Goal: Task Accomplishment & Management: Complete application form

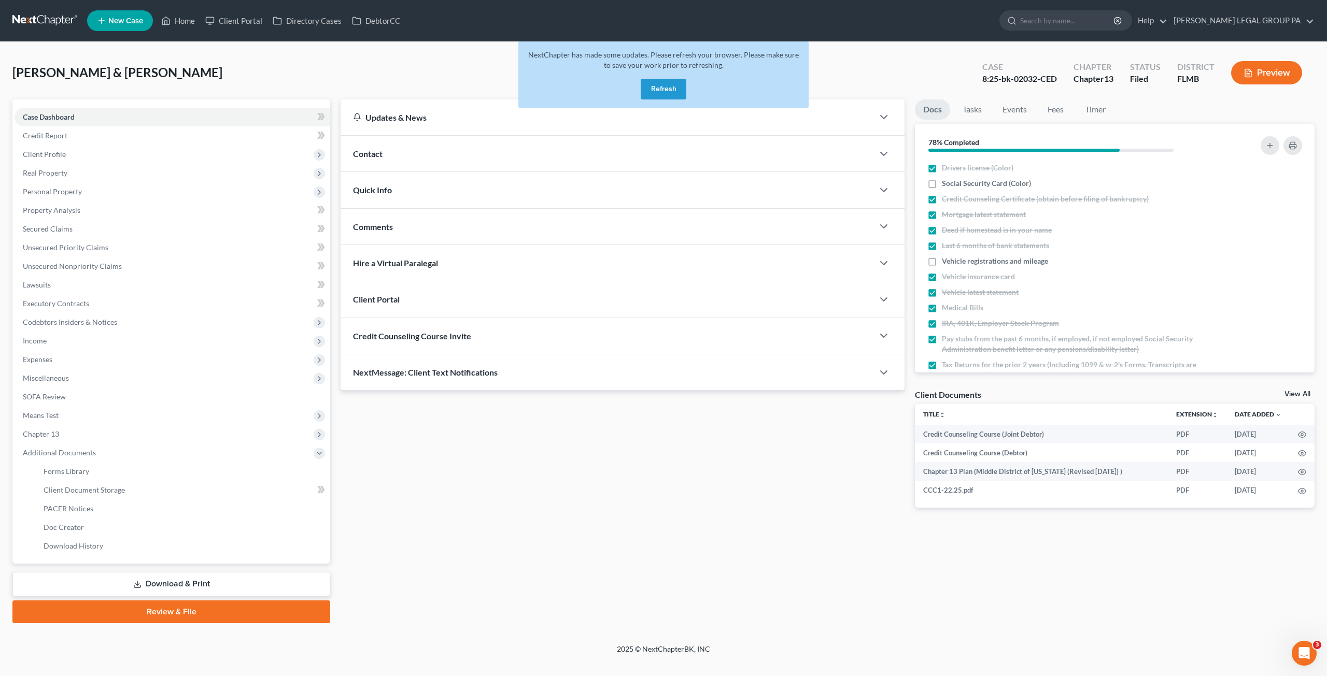
click at [671, 91] on button "Refresh" at bounding box center [664, 89] width 46 height 21
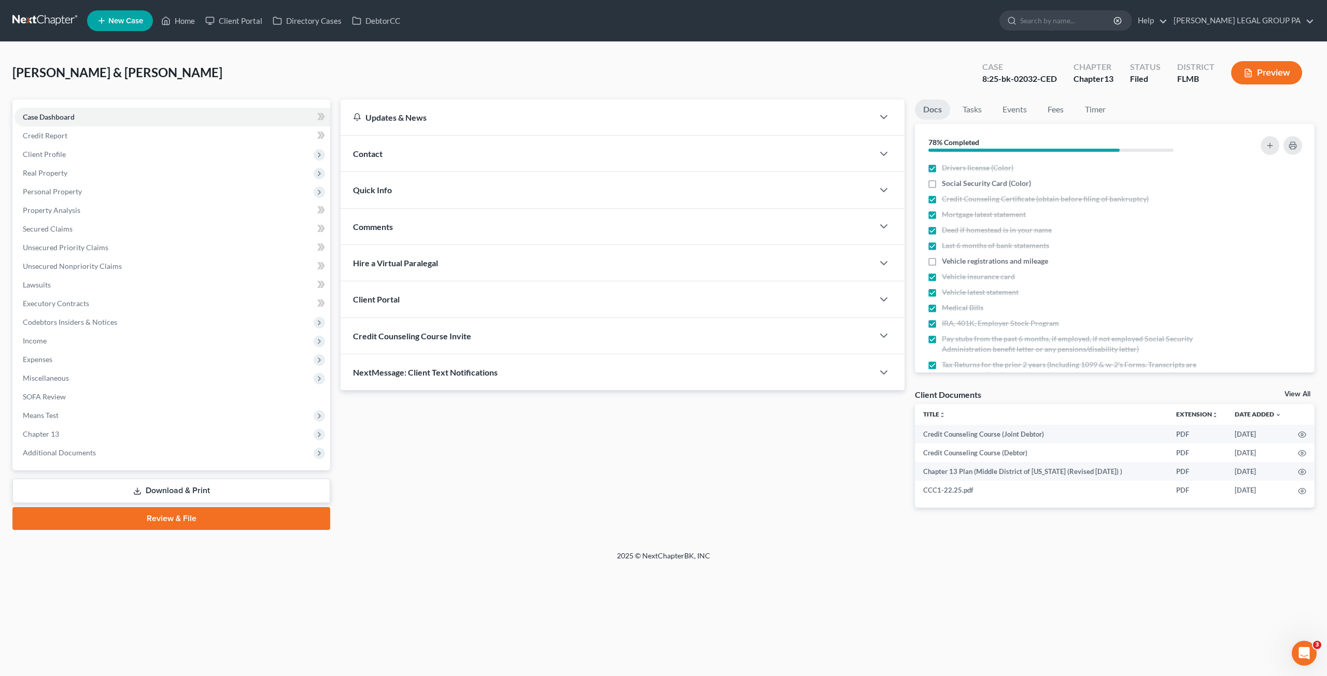
click at [436, 299] on div "Client Portal" at bounding box center [607, 299] width 533 height 36
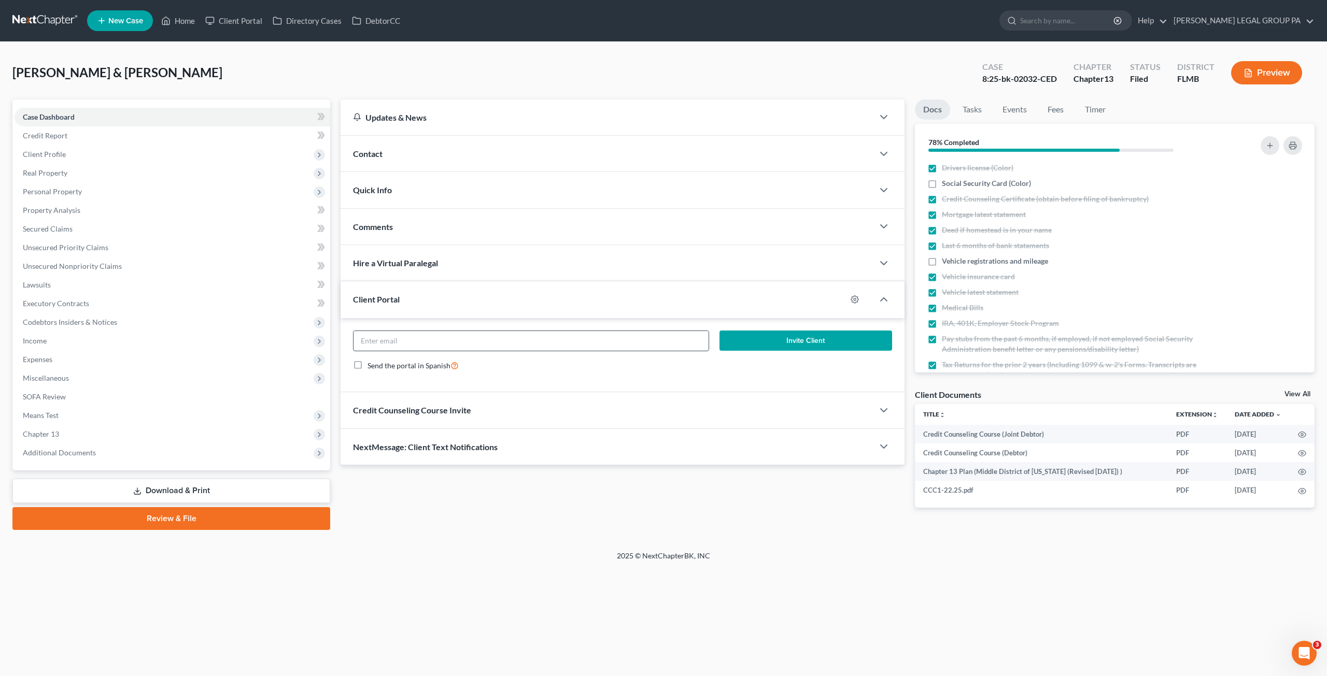
click at [495, 336] on input "email" at bounding box center [530, 341] width 355 height 20
paste input "cmullinsedd@outlook.com"
type input "cmullinsedd@outlook.com"
click at [787, 343] on button "Invite Client" at bounding box center [805, 341] width 173 height 21
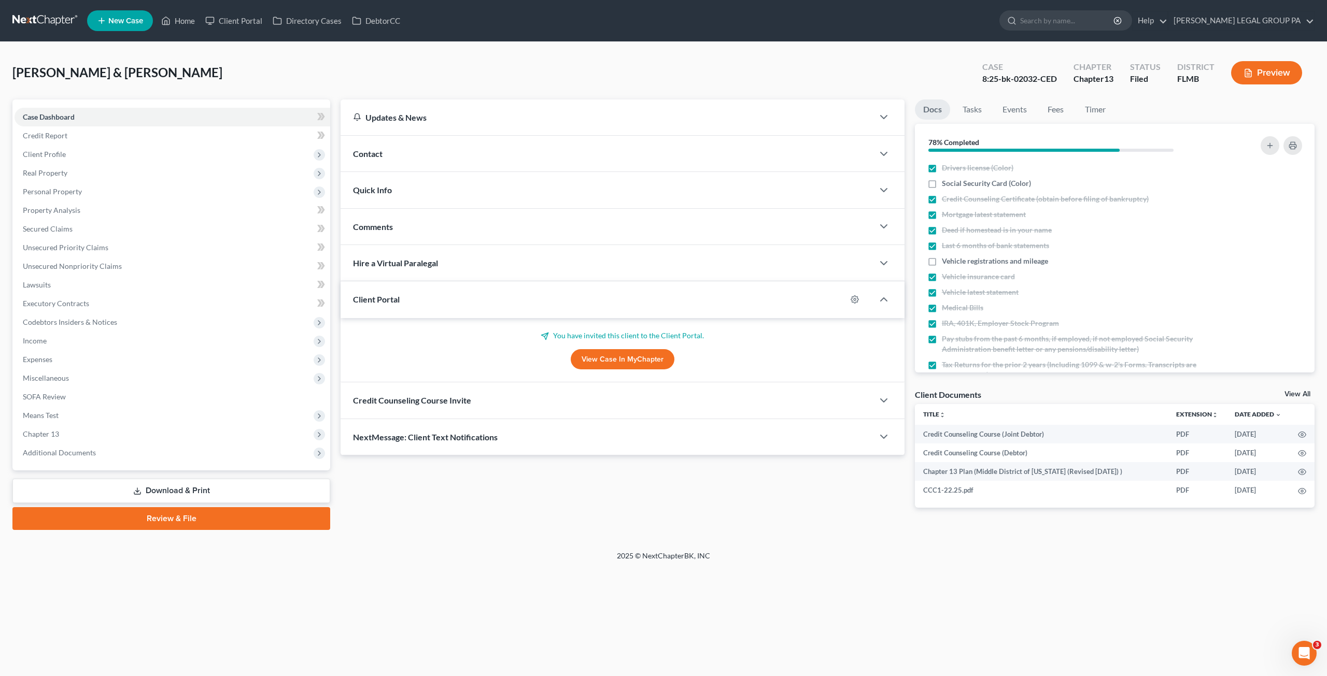
click at [189, 8] on ul "New Case Home Client Portal Directory Cases DebtorCC - No Result - See all resu…" at bounding box center [700, 20] width 1227 height 27
click at [187, 16] on link "Home" at bounding box center [178, 20] width 44 height 19
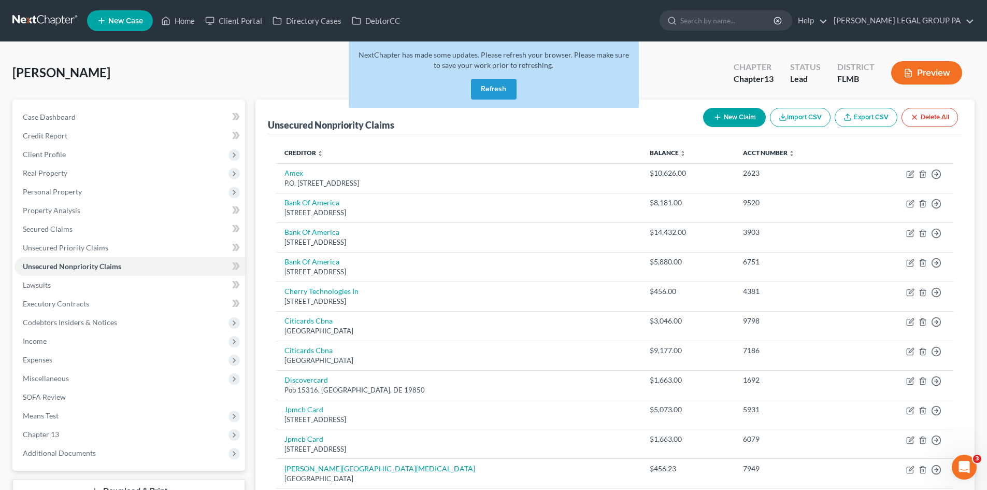
click at [493, 87] on button "Refresh" at bounding box center [494, 89] width 46 height 21
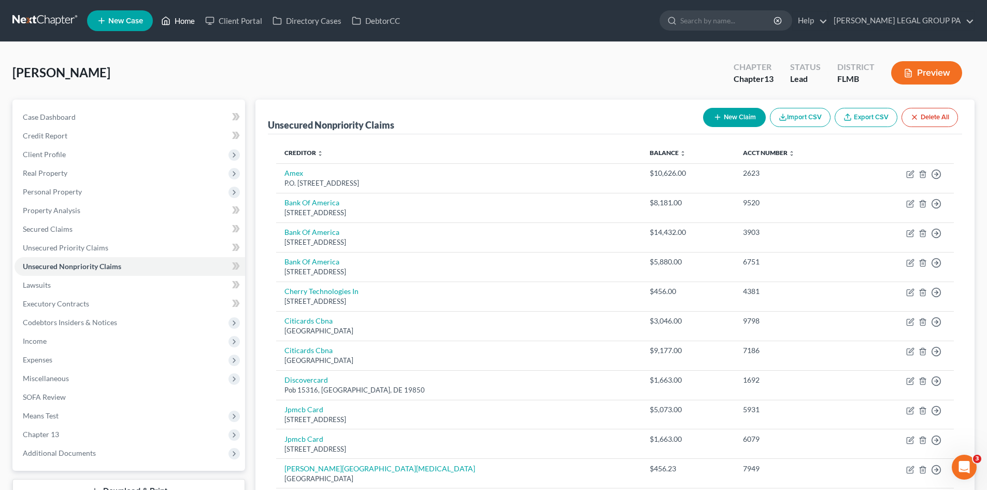
click at [167, 20] on icon at bounding box center [165, 21] width 9 height 12
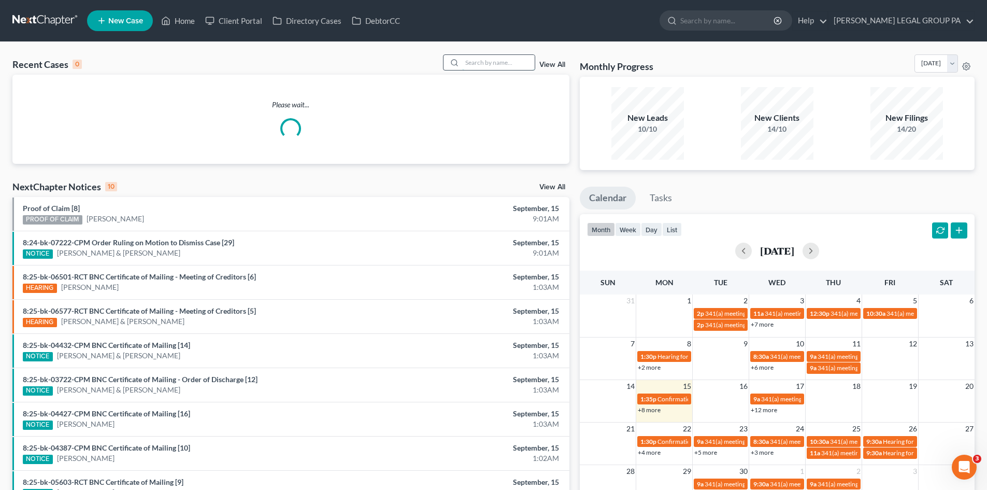
click at [497, 63] on input "search" at bounding box center [498, 62] width 73 height 15
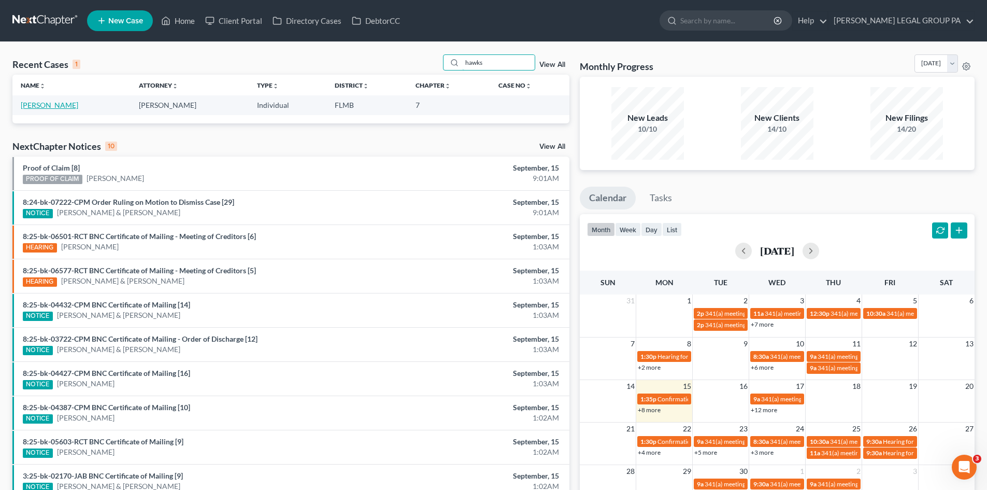
type input "hawks"
click at [44, 103] on link "[PERSON_NAME]" at bounding box center [50, 105] width 58 height 9
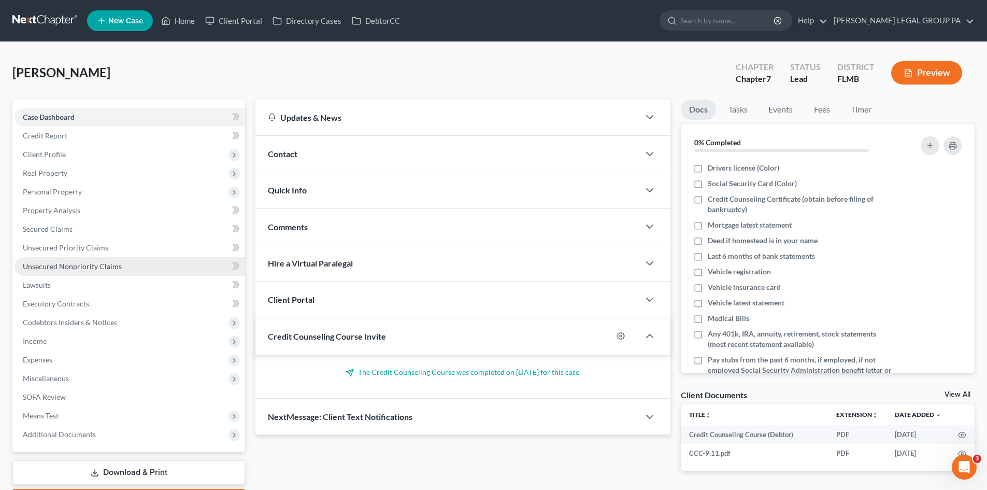
click at [69, 263] on span "Unsecured Nonpriority Claims" at bounding box center [72, 266] width 99 height 9
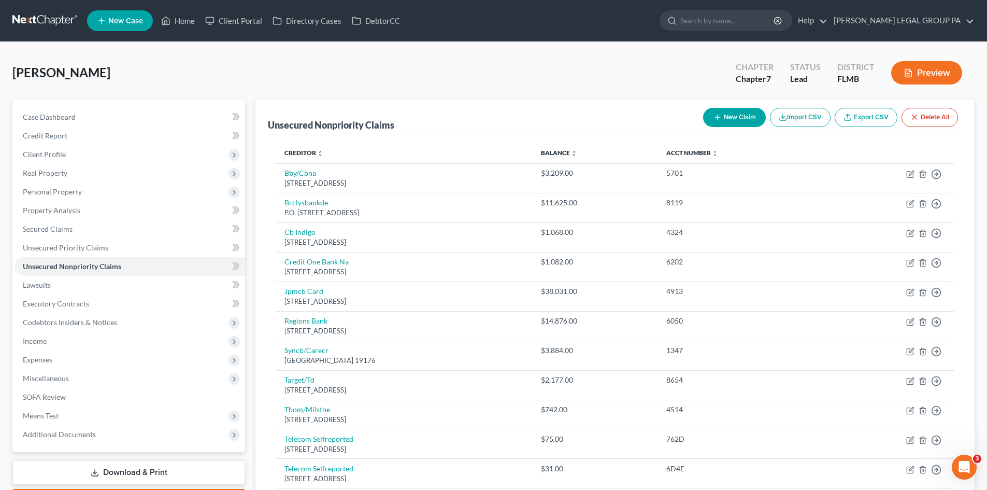
click at [741, 114] on button "New Claim" at bounding box center [734, 117] width 63 height 19
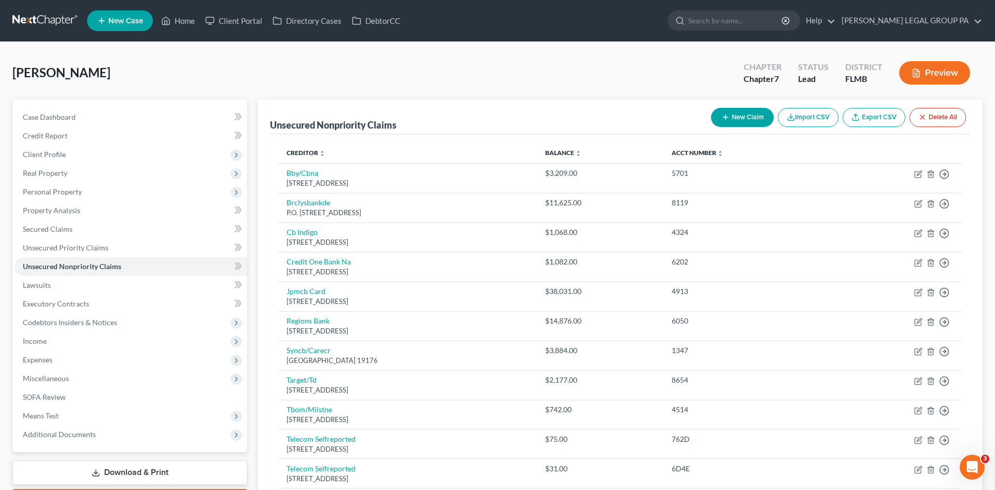
select select "0"
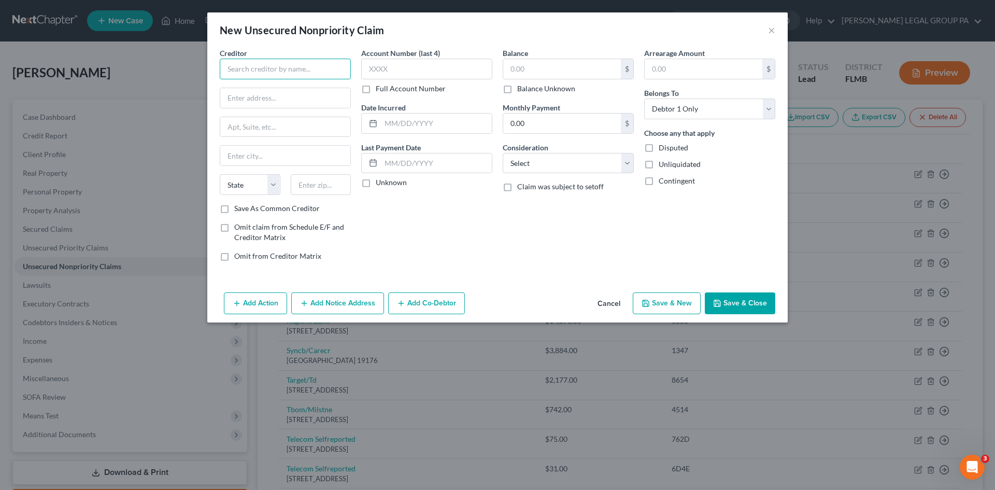
click at [240, 66] on input "text" at bounding box center [285, 69] width 131 height 21
type input "Everest Business Funding"
click at [252, 96] on input "text" at bounding box center [285, 98] width 130 height 20
click at [274, 67] on input "Everest Business Funding" at bounding box center [285, 69] width 131 height 21
click at [275, 67] on input "Everest Business Funding" at bounding box center [285, 69] width 131 height 21
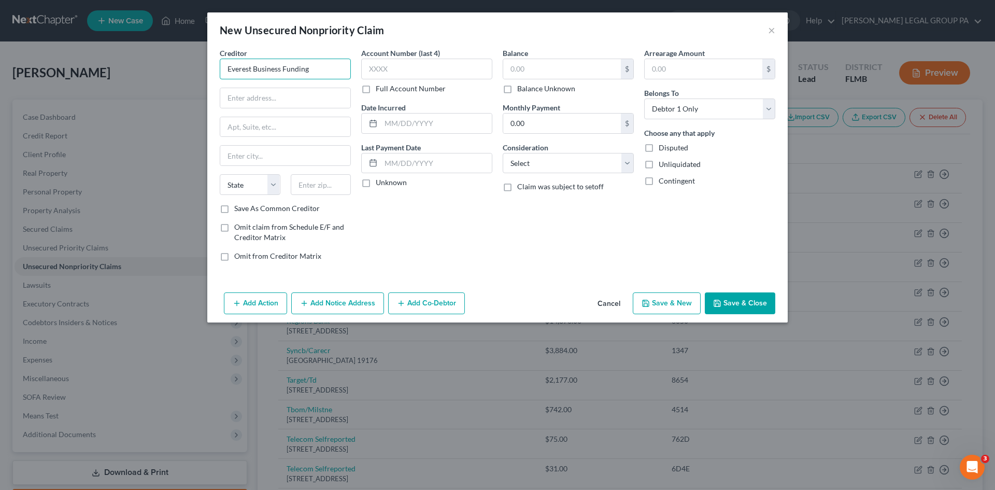
drag, startPoint x: 277, startPoint y: 67, endPoint x: 288, endPoint y: 63, distance: 12.0
click at [278, 67] on input "Everest Business Funding" at bounding box center [285, 69] width 131 height 21
click at [269, 95] on input "text" at bounding box center [285, 98] width 130 height 20
paste input "12496 NW 25th St Miami, FL 33182"
click at [337, 97] on input "12496 NW 25th St Miami, FL 33182" at bounding box center [285, 98] width 130 height 20
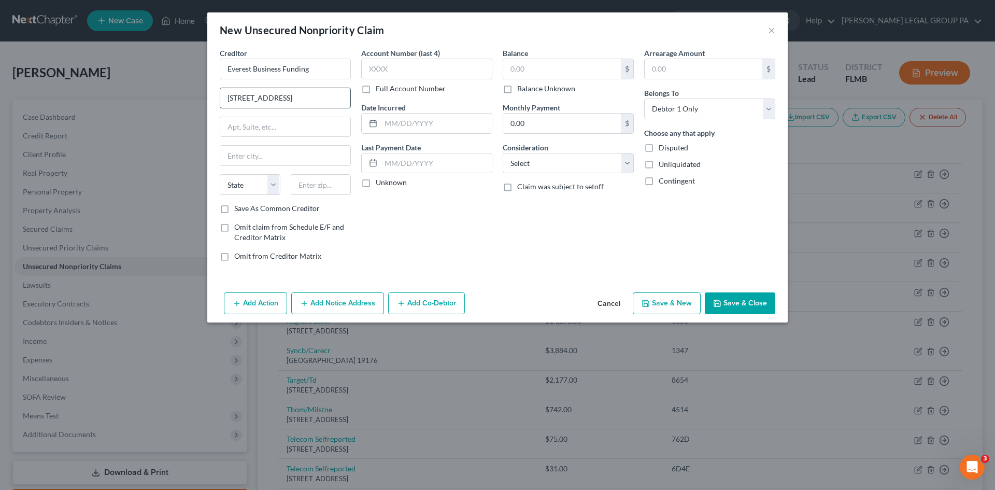
click at [337, 97] on input "12496 NW 25th St Miami, FL 33182" at bounding box center [285, 98] width 130 height 20
type input "12496 NW 25th St Miami, FL"
click at [317, 186] on input "text" at bounding box center [321, 184] width 61 height 21
paste input "33182"
type input "33182"
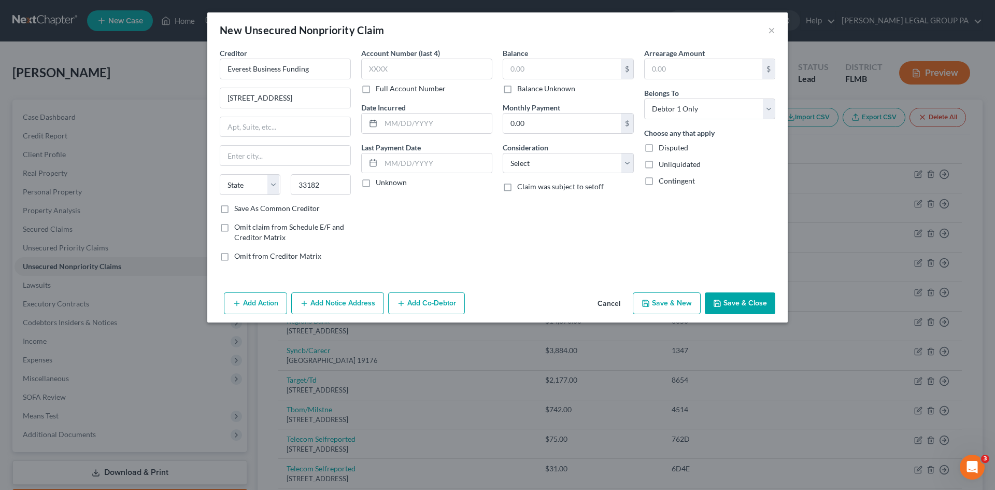
type input "Miami"
select select "9"
click at [255, 114] on div "Creditor * Everest Business Funding 12496 NW 25th St Miami, FL Miami State AL A…" at bounding box center [285, 125] width 131 height 155
drag, startPoint x: 339, startPoint y: 95, endPoint x: 290, endPoint y: 98, distance: 49.3
click at [290, 98] on input "12496 NW 25th St Miami, FL" at bounding box center [285, 98] width 130 height 20
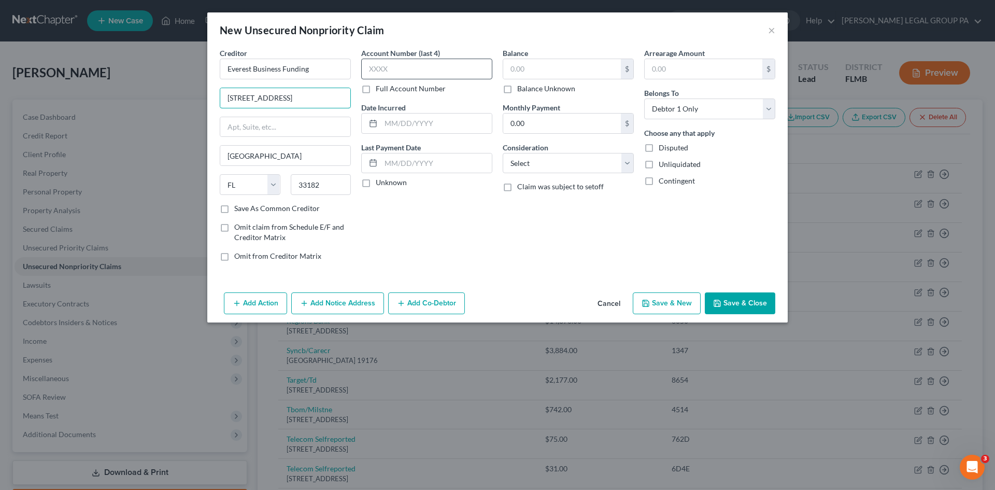
type input "12496 NW 25th St"
click at [403, 69] on input "text" at bounding box center [426, 69] width 131 height 21
type input "7496"
drag, startPoint x: 545, startPoint y: 77, endPoint x: 537, endPoint y: 68, distance: 11.8
click at [545, 77] on input "text" at bounding box center [562, 69] width 118 height 20
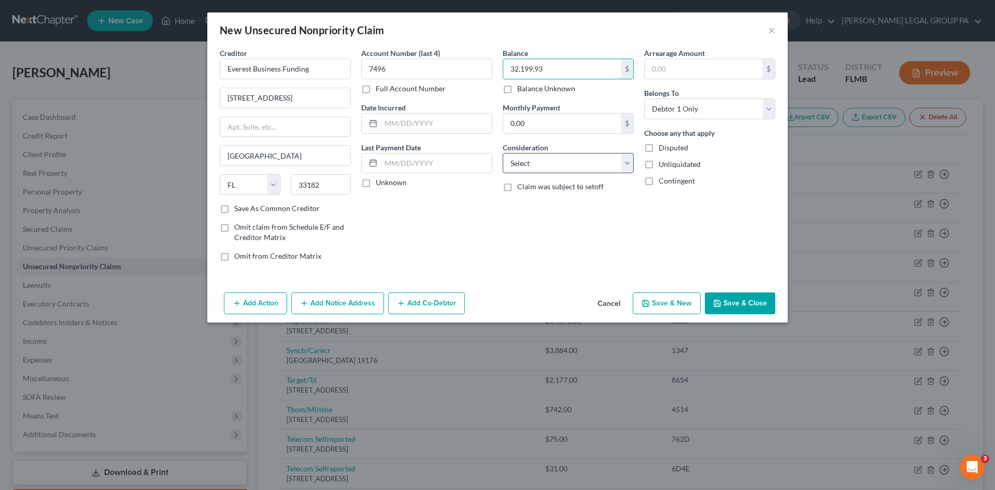
type input "32,199.93"
drag, startPoint x: 545, startPoint y: 159, endPoint x: 544, endPoint y: 169, distance: 9.9
click at [545, 159] on select "Select Cable / Satellite Services Collection Agency Credit Card Debt Debt Couns…" at bounding box center [568, 163] width 131 height 21
select select "14"
click at [503, 153] on select "Select Cable / Satellite Services Collection Agency Credit Card Debt Debt Couns…" at bounding box center [568, 163] width 131 height 21
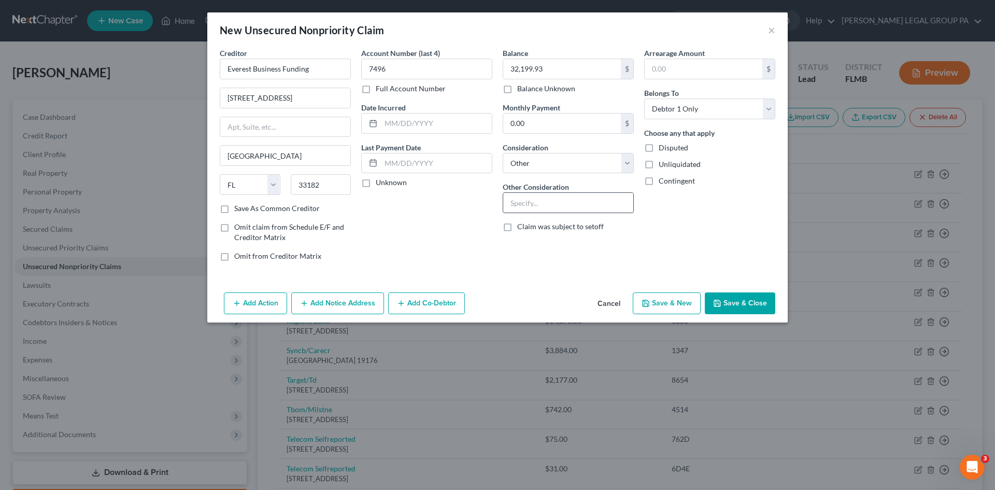
click at [536, 196] on input "text" at bounding box center [568, 203] width 130 height 20
type input "Business Liability"
click at [735, 296] on button "Save & Close" at bounding box center [740, 303] width 70 height 22
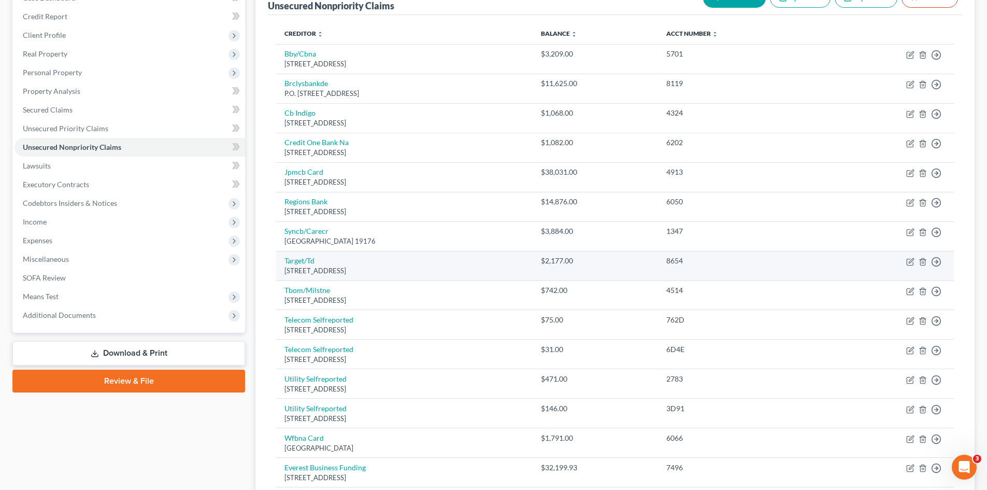
scroll to position [229, 0]
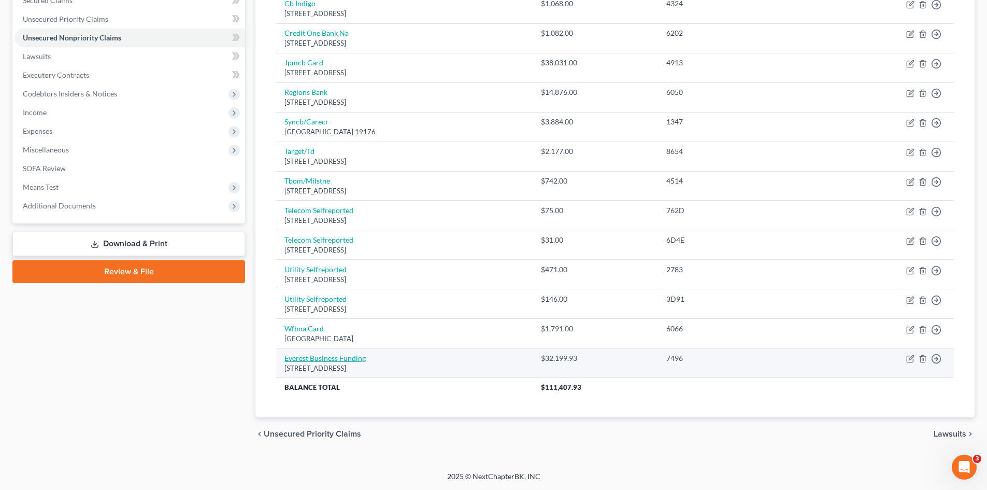
click at [315, 356] on link "Everest Business Funding" at bounding box center [325, 357] width 81 height 9
select select "9"
select select "14"
select select "0"
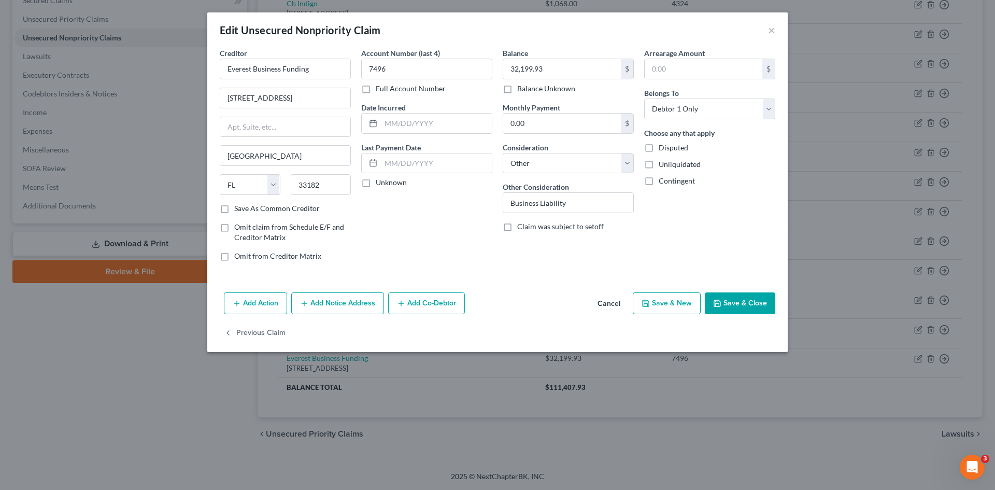
click at [234, 211] on label "Save As Common Creditor" at bounding box center [277, 208] width 86 height 10
click at [238, 210] on input "Save As Common Creditor" at bounding box center [241, 206] width 7 height 7
click at [769, 305] on button "Save & Close" at bounding box center [740, 303] width 70 height 22
checkbox input "false"
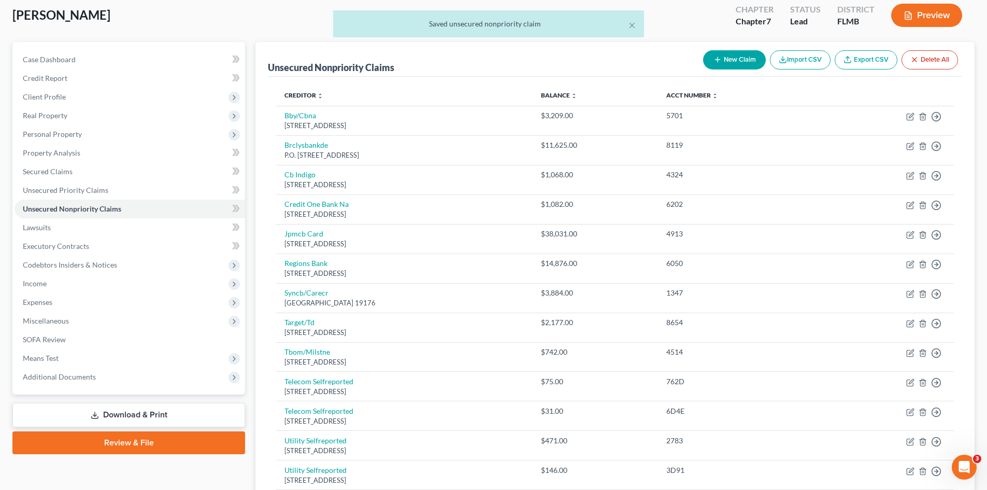
scroll to position [0, 0]
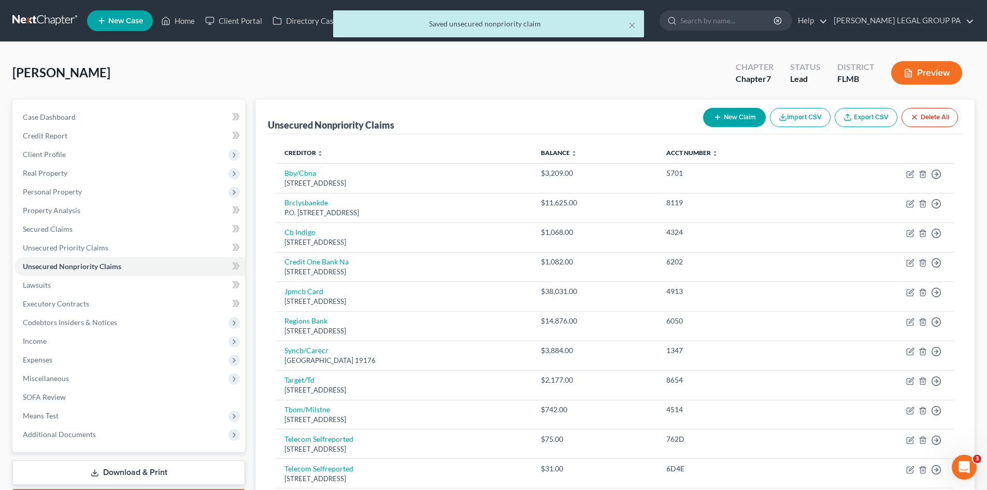
click at [736, 112] on button "New Claim" at bounding box center [734, 117] width 63 height 19
select select "0"
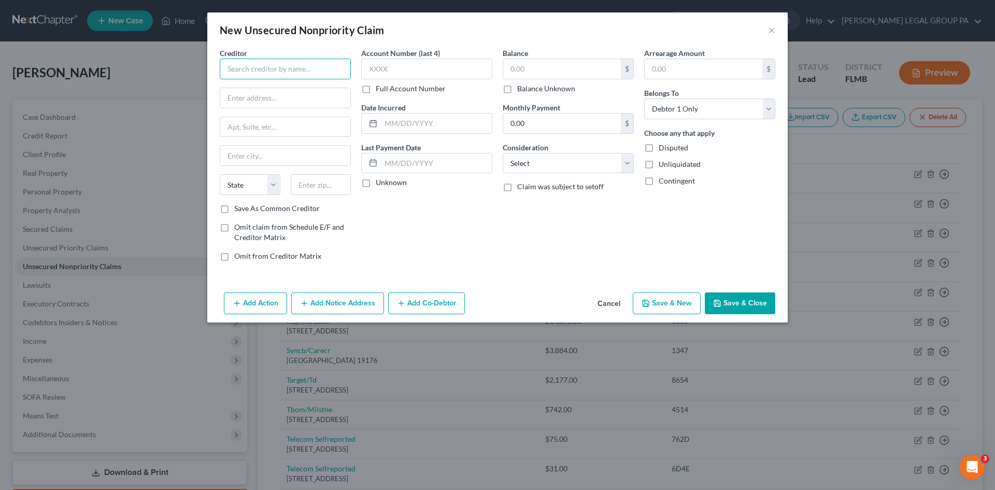
click at [266, 67] on input "text" at bounding box center [285, 69] width 131 height 21
type input "Gigglewaters Mobile Kitchens LLC"
type input "1249 Woodlawn Terrance"
type input "33755"
type input "Clearwater"
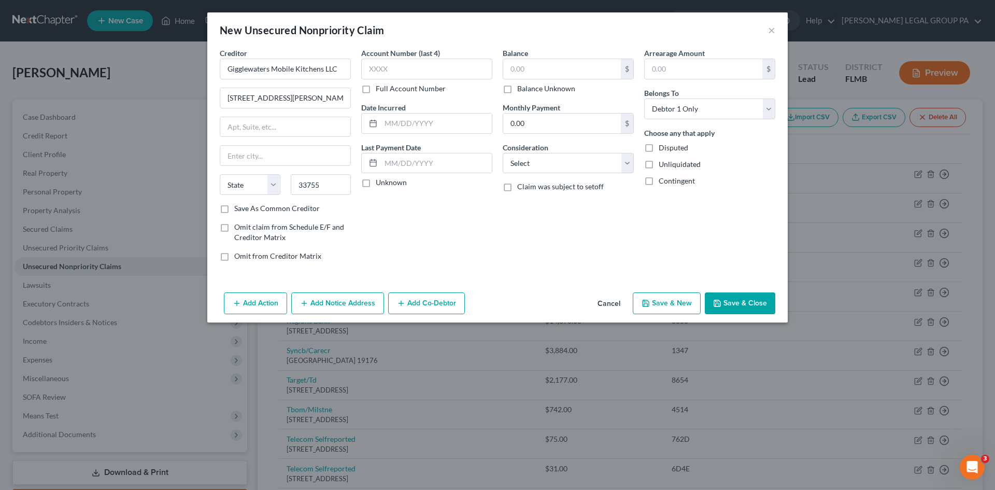
select select "9"
click at [428, 233] on div "Account Number (last 4) Full Account Number Date Incurred Last Payment Date Unk…" at bounding box center [426, 159] width 141 height 222
click at [517, 92] on label "Balance Unknown" at bounding box center [546, 88] width 58 height 10
click at [521, 90] on input "Balance Unknown" at bounding box center [524, 86] width 7 height 7
checkbox input "true"
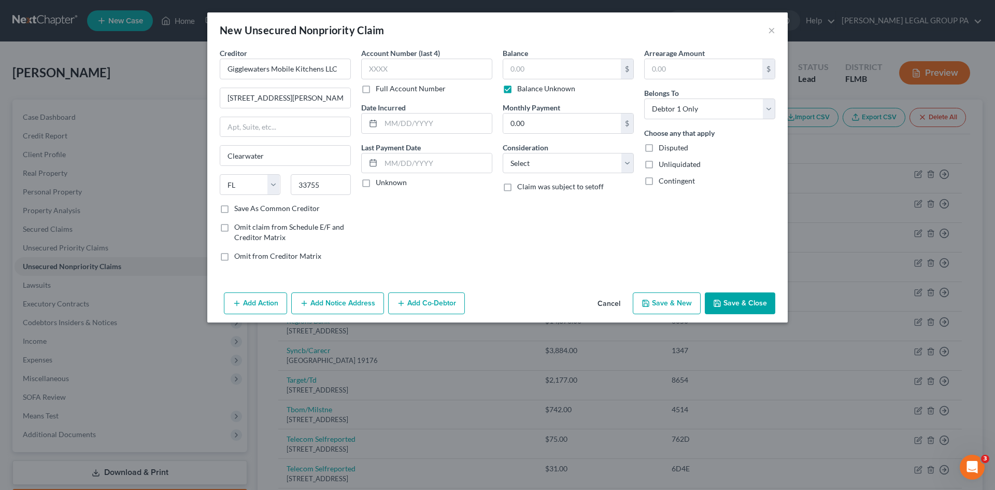
type input "0.00"
click at [533, 169] on select "Select Cable / Satellite Services Collection Agency Credit Card Debt Debt Couns…" at bounding box center [568, 163] width 131 height 21
select select "14"
click at [503, 153] on select "Select Cable / Satellite Services Collection Agency Credit Card Debt Debt Couns…" at bounding box center [568, 163] width 131 height 21
click at [534, 200] on input "text" at bounding box center [568, 203] width 130 height 20
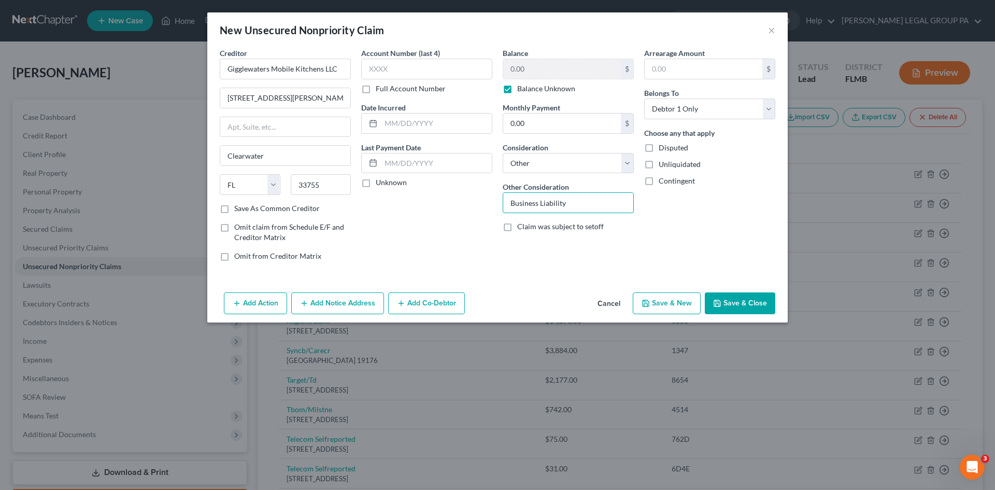
type input "Business Liability"
click at [732, 305] on button "Save & Close" at bounding box center [740, 303] width 70 height 22
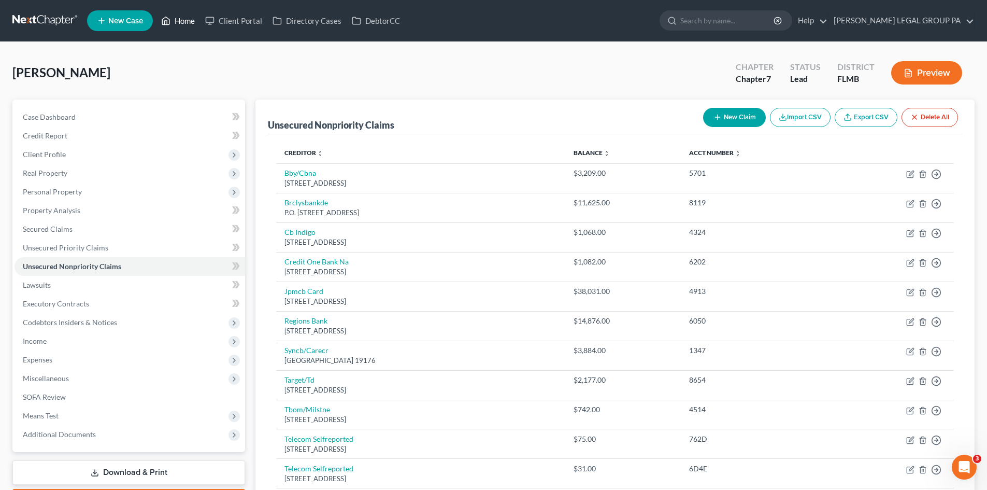
click at [181, 19] on link "Home" at bounding box center [178, 20] width 44 height 19
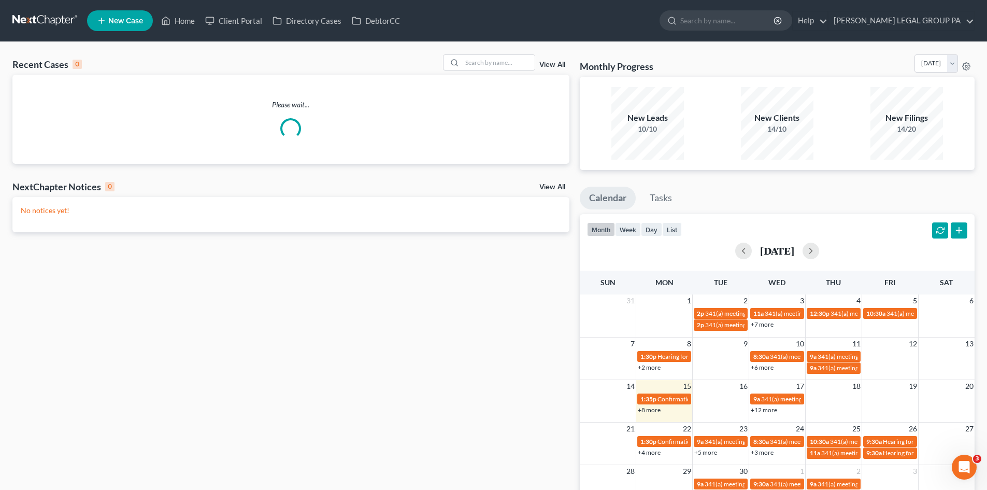
click at [482, 53] on div "Recent Cases 0 View All Please wait... NextChapter Notices 0 View All No notice…" at bounding box center [493, 311] width 987 height 538
click at [484, 58] on input "search" at bounding box center [498, 62] width 73 height 15
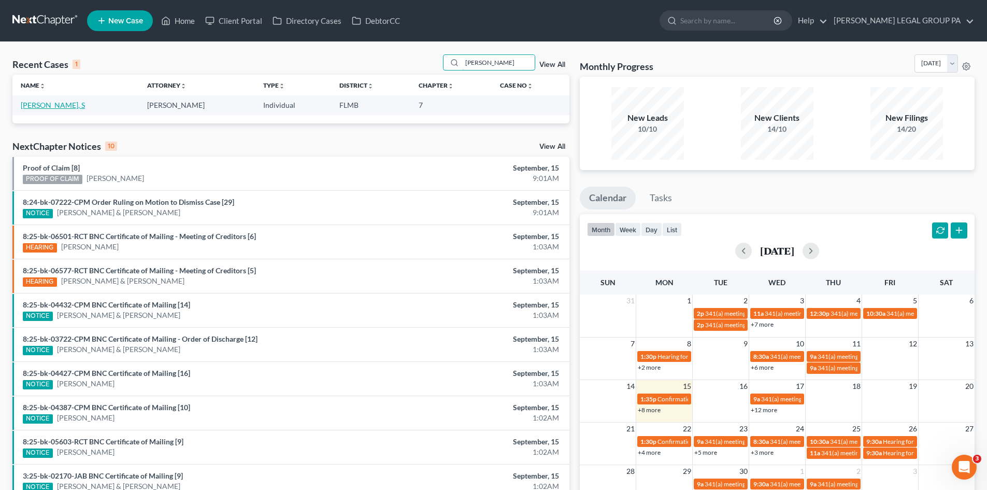
type input "BURKHAMMER"
click at [39, 105] on link "Burkhammer, S" at bounding box center [53, 105] width 64 height 9
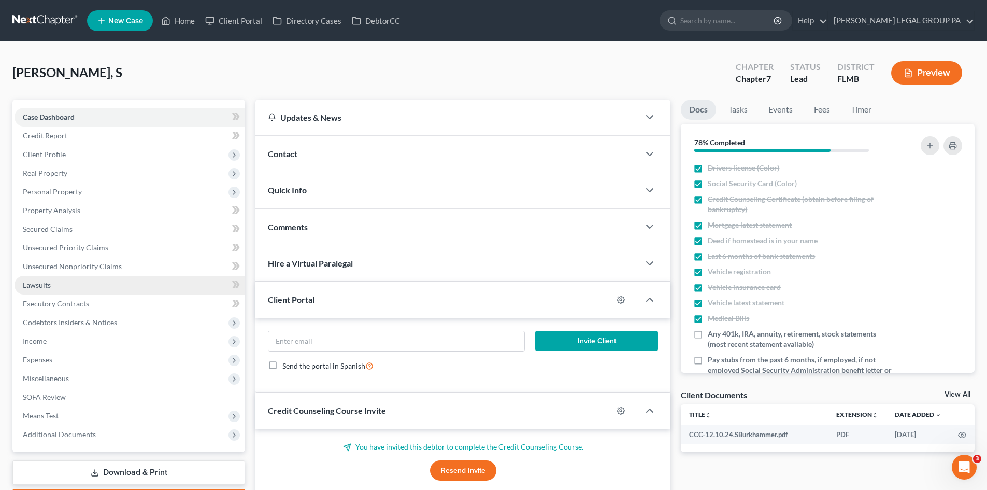
click at [53, 284] on link "Lawsuits" at bounding box center [130, 285] width 231 height 19
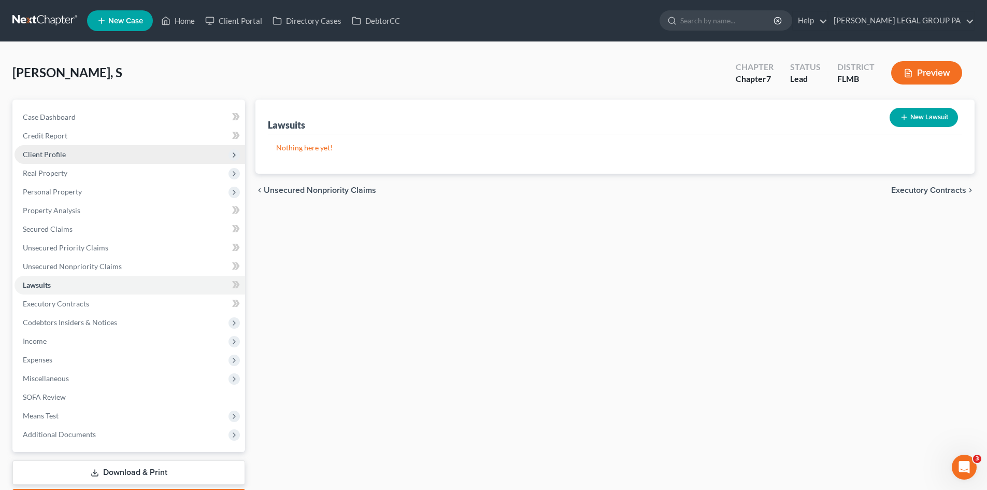
click at [47, 155] on span "Client Profile" at bounding box center [44, 154] width 43 height 9
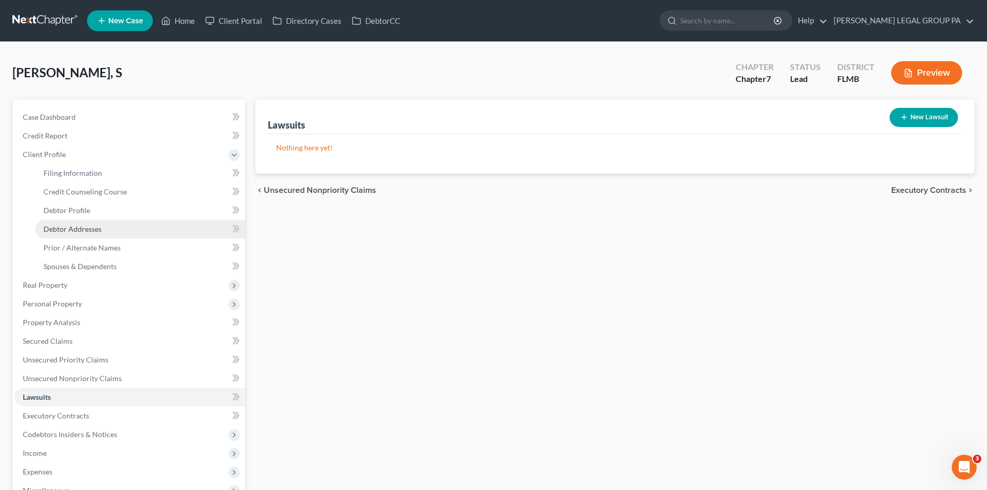
click at [76, 236] on link "Debtor Addresses" at bounding box center [140, 229] width 210 height 19
